Goal: Transaction & Acquisition: Purchase product/service

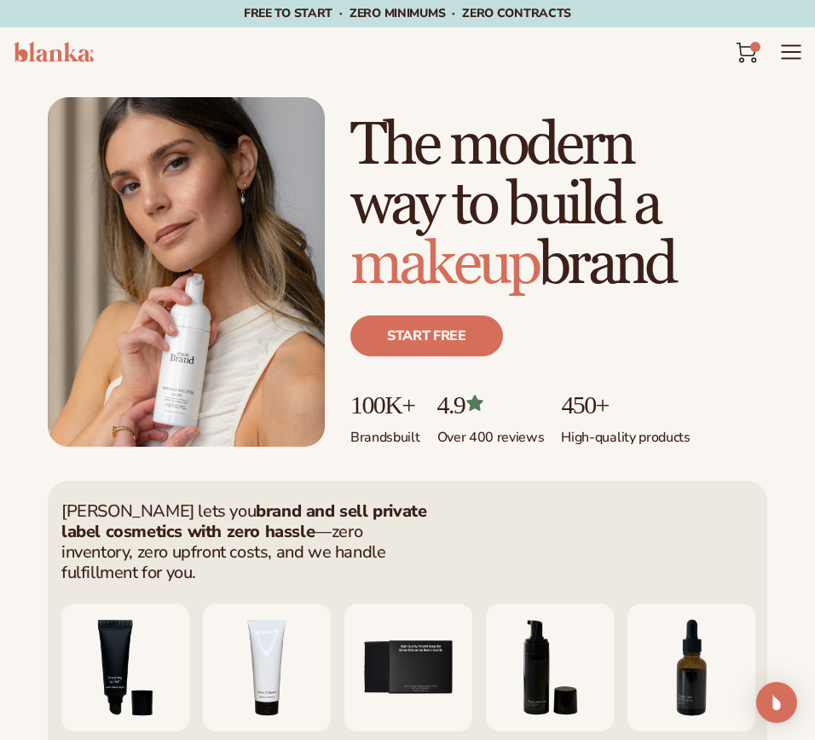
click at [723, 56] on icon "Menu" at bounding box center [791, 52] width 22 height 22
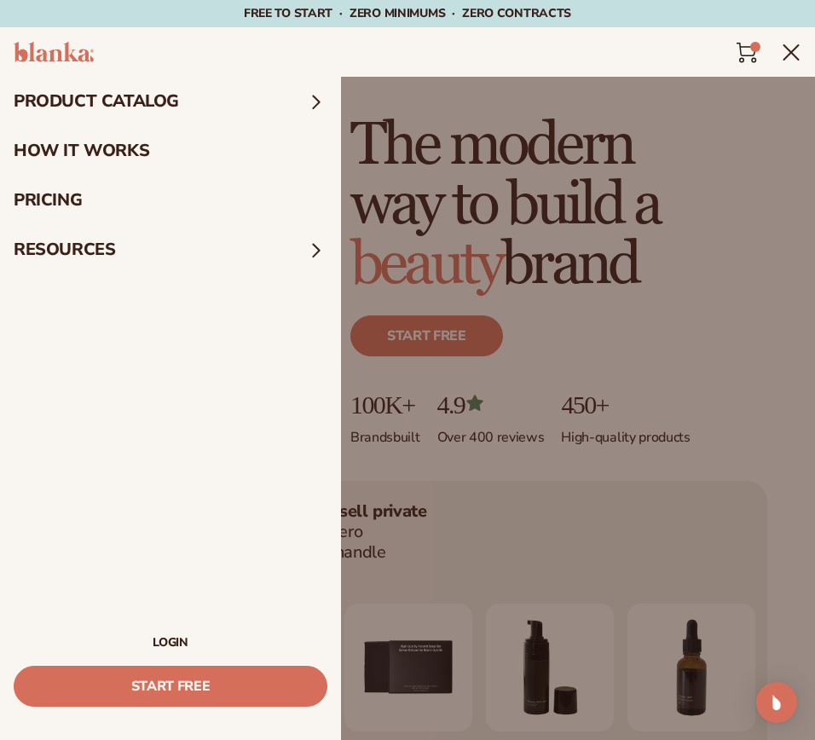
click at [723, 53] on icon at bounding box center [747, 53] width 20 height 20
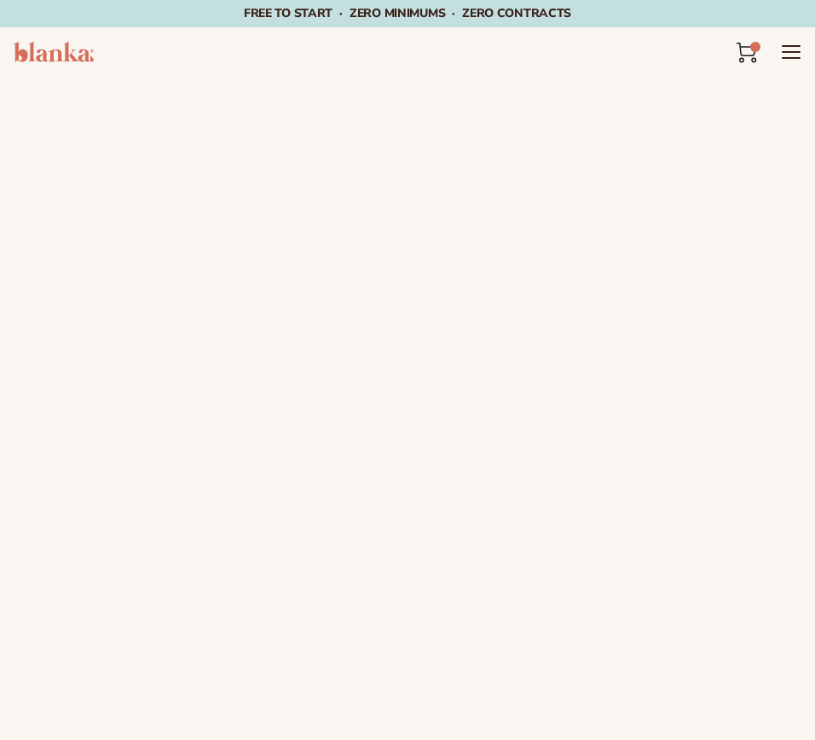
click at [744, 54] on icon at bounding box center [747, 53] width 20 height 20
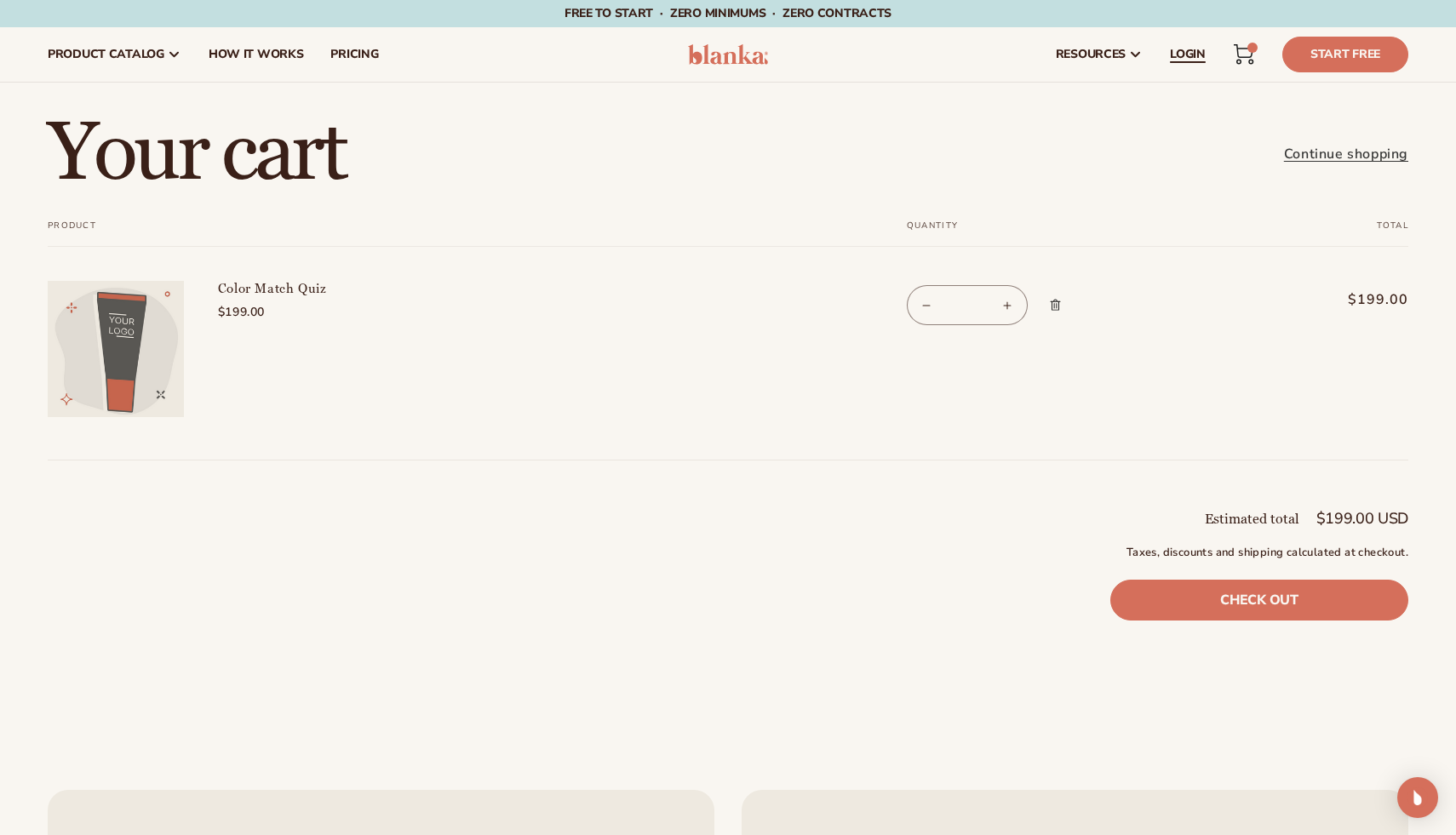
click at [813, 55] on span "LOGIN" at bounding box center [1187, 55] width 36 height 14
